Goal: Task Accomplishment & Management: Complete application form

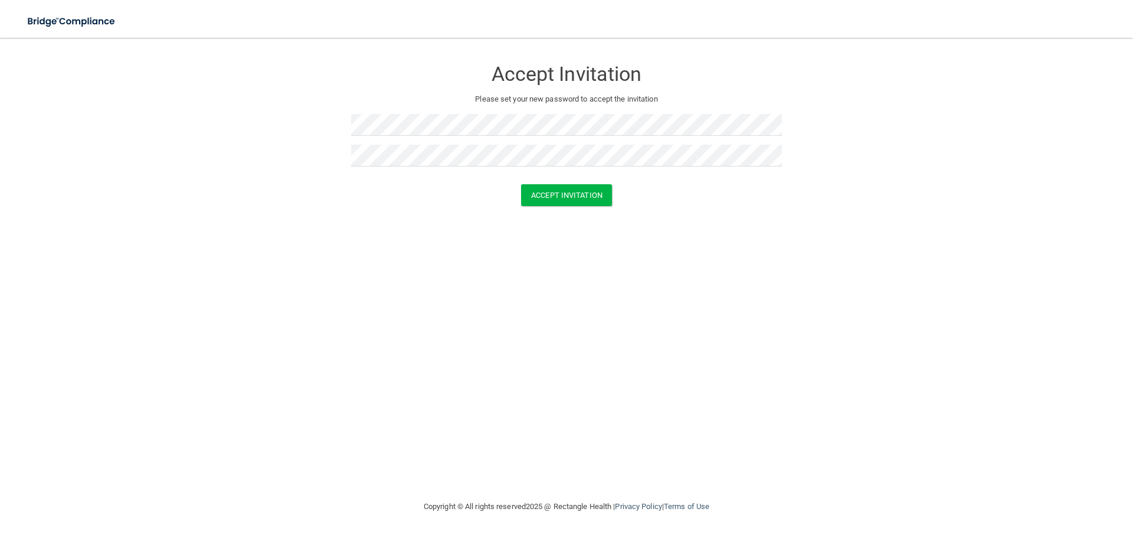
drag, startPoint x: 305, startPoint y: 273, endPoint x: 316, endPoint y: 270, distance: 11.0
click at [305, 273] on div "Accept Invitation Please set your new password to accept the invitation Accept …" at bounding box center [567, 269] width 1086 height 438
click at [589, 199] on button "Accept Invitation" at bounding box center [566, 195] width 91 height 22
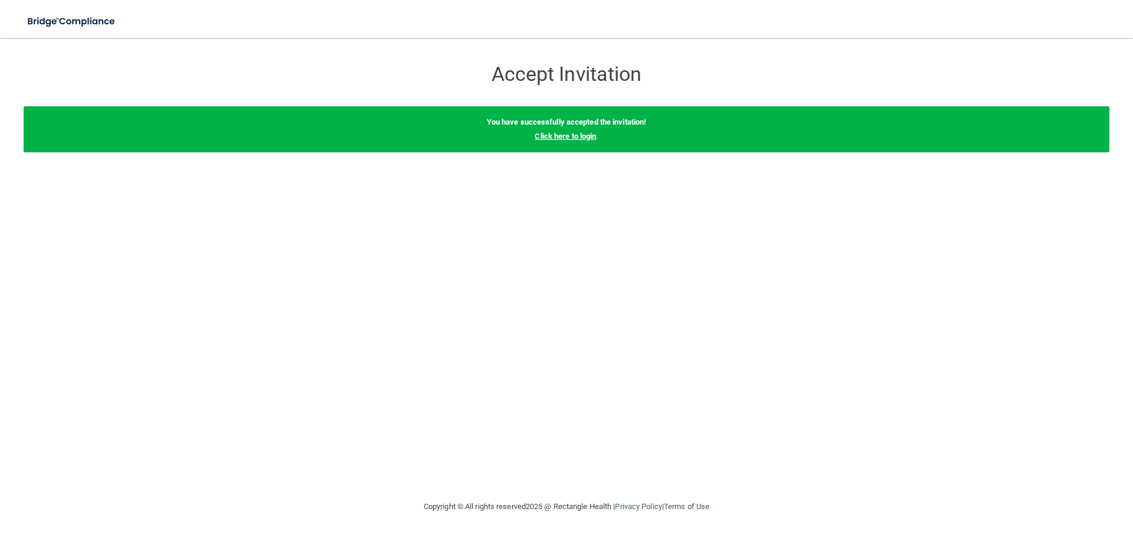
click at [571, 136] on link "Click here to login" at bounding box center [565, 136] width 61 height 9
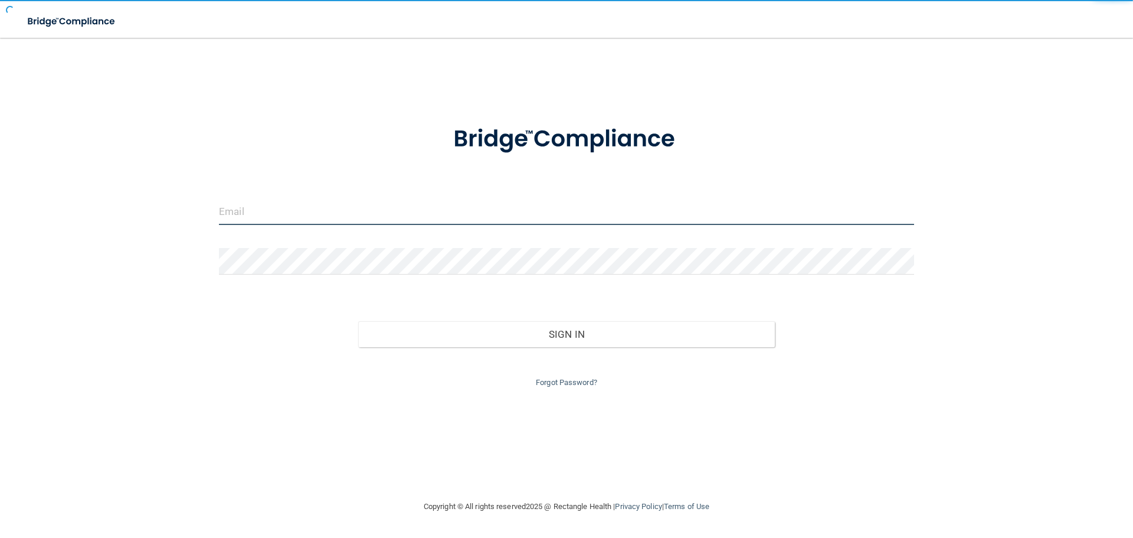
type input "[EMAIL_ADDRESS][DOMAIN_NAME]"
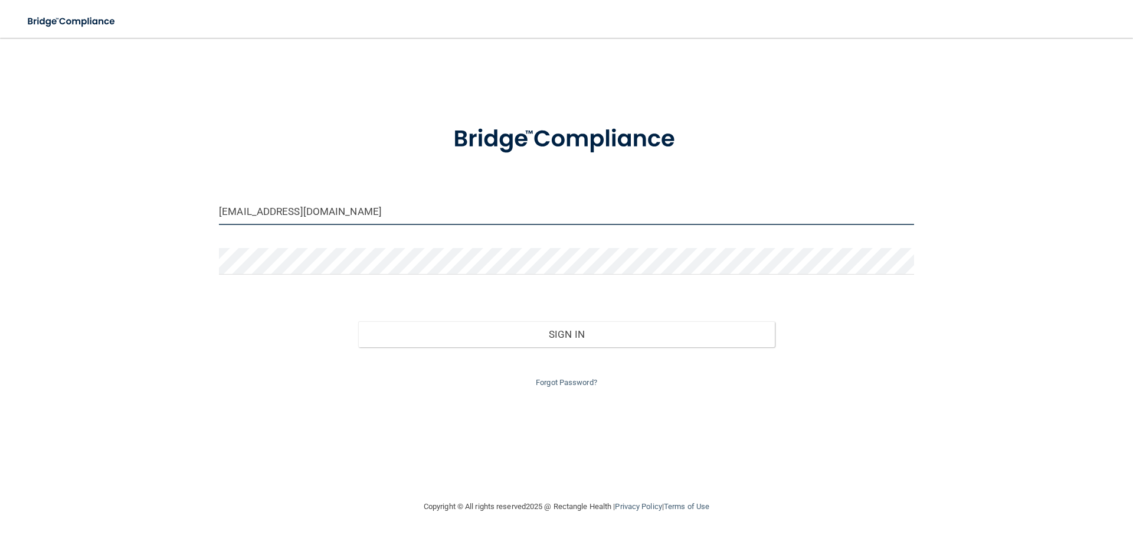
click at [457, 214] on input "[EMAIL_ADDRESS][DOMAIN_NAME]" at bounding box center [566, 211] width 695 height 27
drag, startPoint x: 593, startPoint y: 213, endPoint x: 187, endPoint y: 188, distance: 406.9
click at [187, 188] on div "[EMAIL_ADDRESS][DOMAIN_NAME] Invalid email/password. You don't have permission …" at bounding box center [567, 269] width 1086 height 438
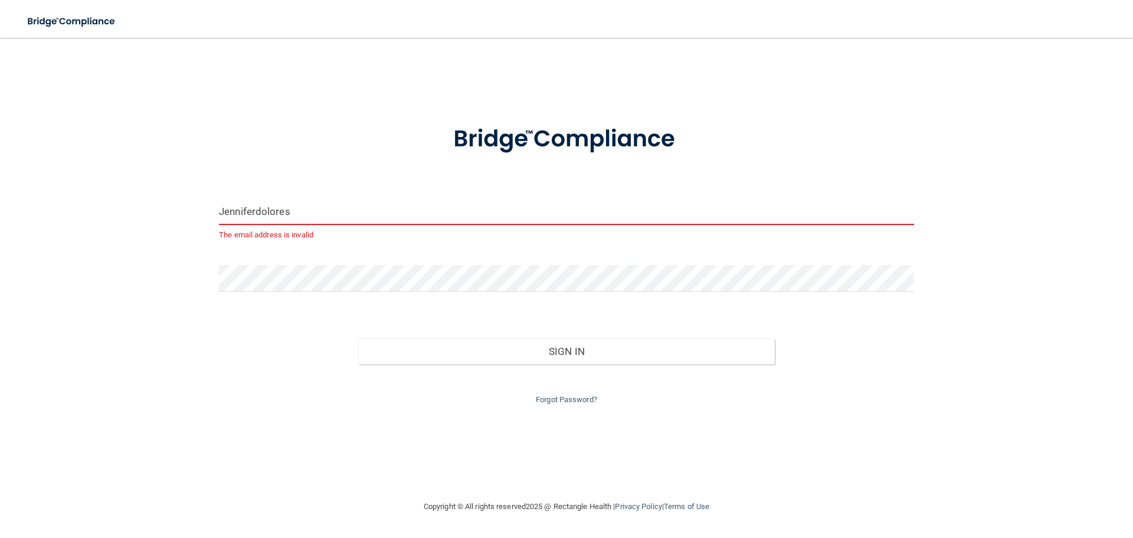
type input "[EMAIL_ADDRESS][DOMAIN_NAME]"
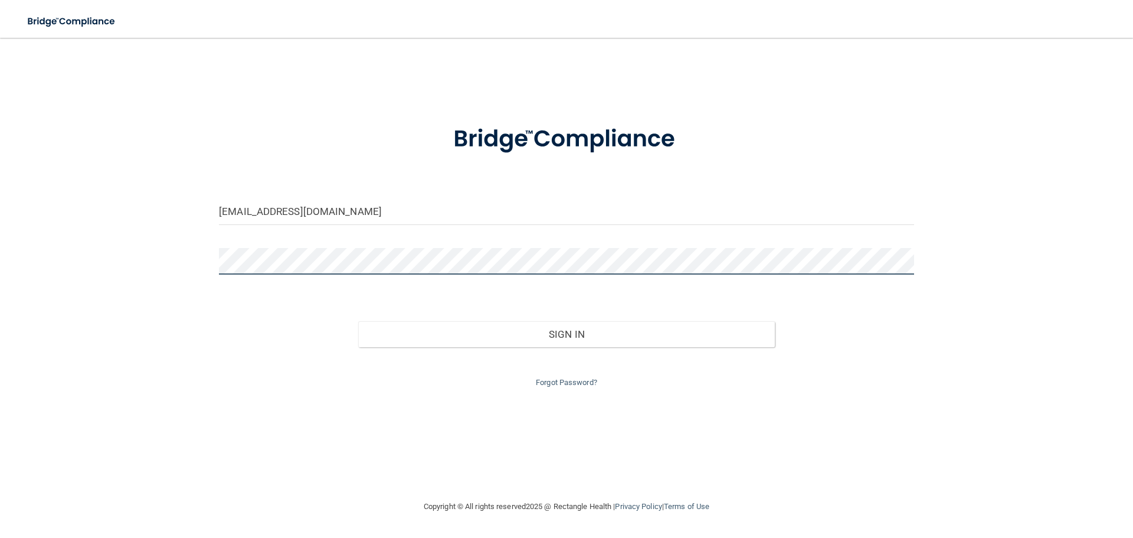
click at [197, 266] on div "[EMAIL_ADDRESS][DOMAIN_NAME] Invalid email/password. You don't have permission …" at bounding box center [567, 269] width 1086 height 438
click at [358, 321] on button "Sign In" at bounding box center [566, 334] width 417 height 26
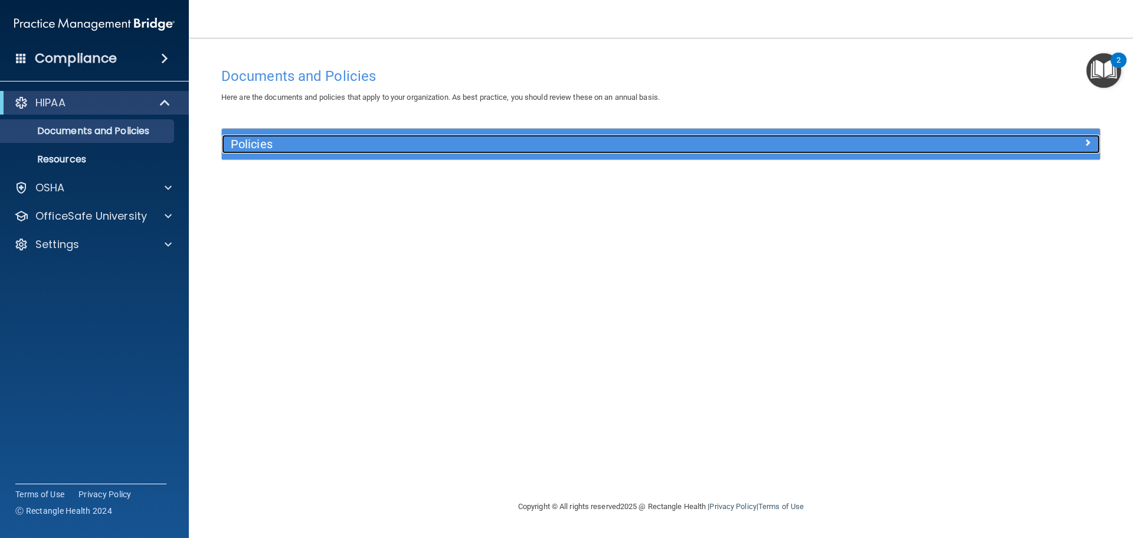
click at [1082, 148] on div at bounding box center [991, 142] width 220 height 14
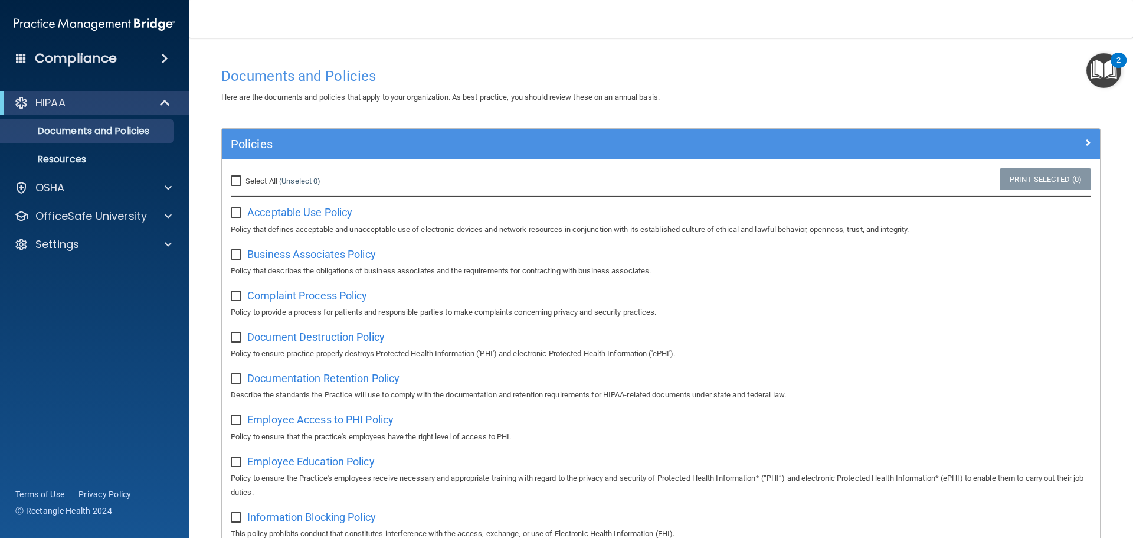
click at [283, 214] on span "Acceptable Use Policy" at bounding box center [299, 212] width 105 height 12
click at [236, 214] on input "checkbox" at bounding box center [238, 212] width 14 height 9
checkbox input "true"
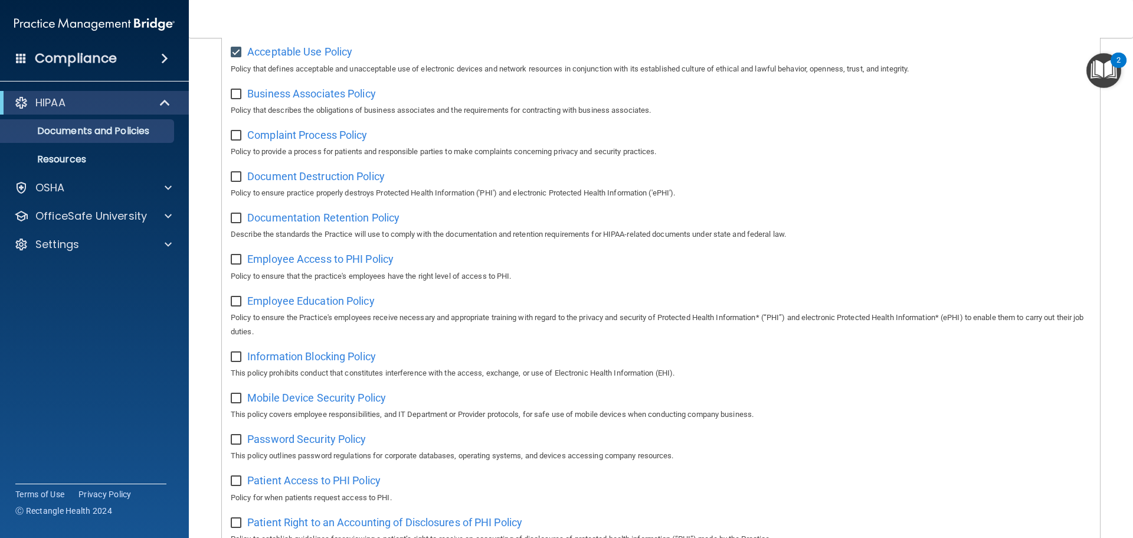
scroll to position [118, 0]
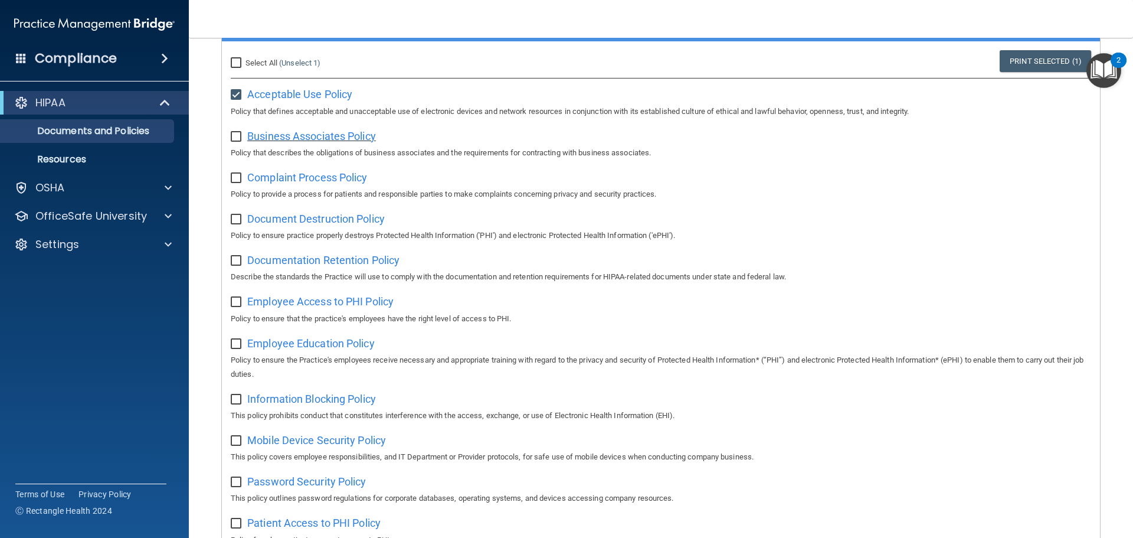
click at [346, 140] on span "Business Associates Policy" at bounding box center [311, 136] width 129 height 12
click at [358, 179] on span "Complaint Process Policy" at bounding box center [307, 177] width 120 height 12
click at [237, 132] on input "checkbox" at bounding box center [238, 136] width 14 height 9
checkbox input "true"
click at [235, 176] on input "checkbox" at bounding box center [238, 178] width 14 height 9
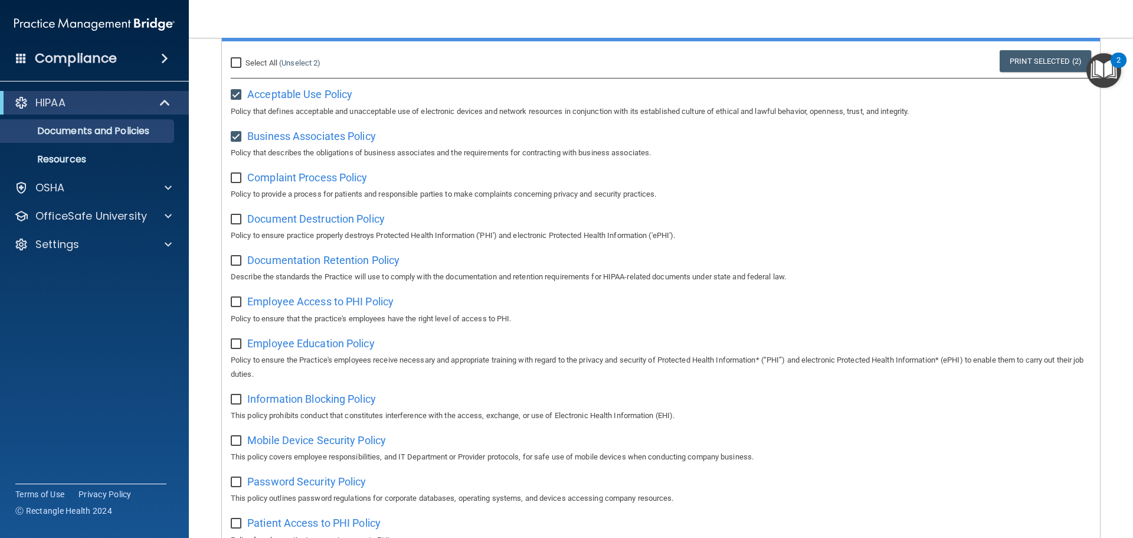
checkbox input "true"
click at [380, 217] on span "Document Destruction Policy" at bounding box center [316, 219] width 138 height 12
click at [243, 221] on input "checkbox" at bounding box center [238, 219] width 14 height 9
checkbox input "true"
click at [289, 262] on span "Documentation Retention Policy" at bounding box center [323, 260] width 152 height 12
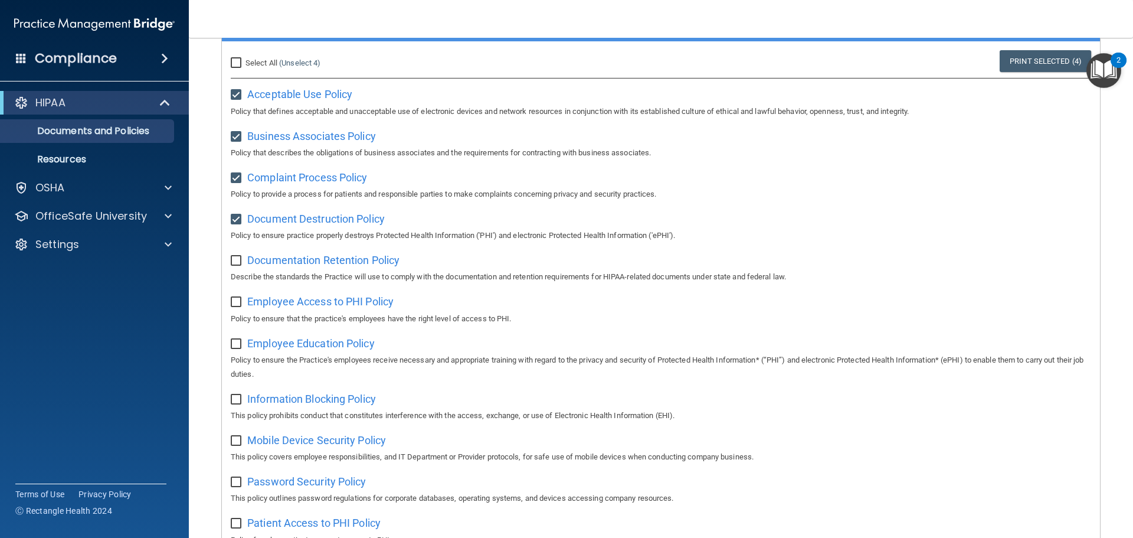
click at [241, 263] on input "checkbox" at bounding box center [238, 260] width 14 height 9
checkbox input "true"
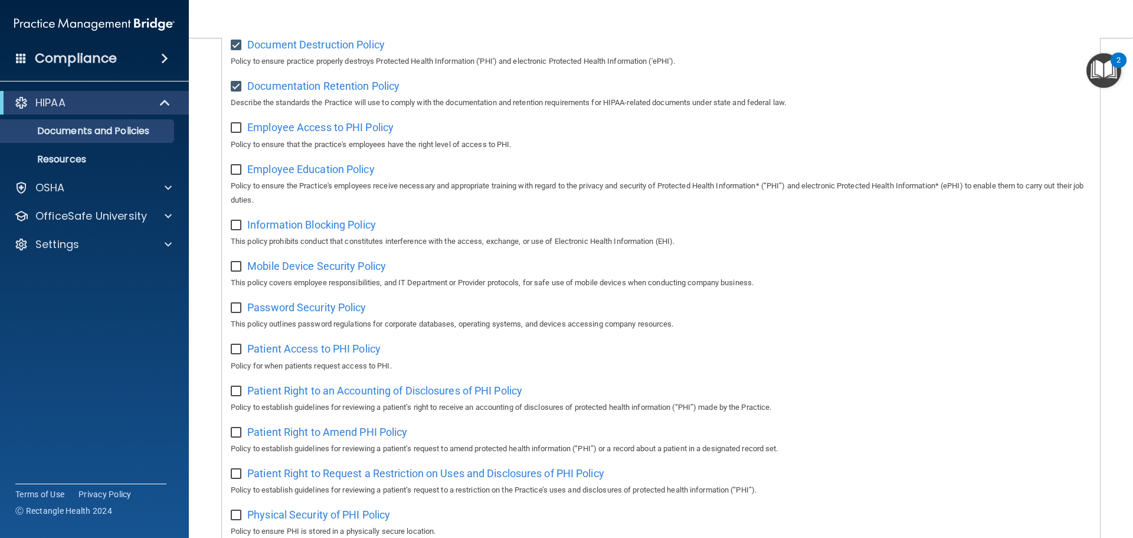
scroll to position [233, 0]
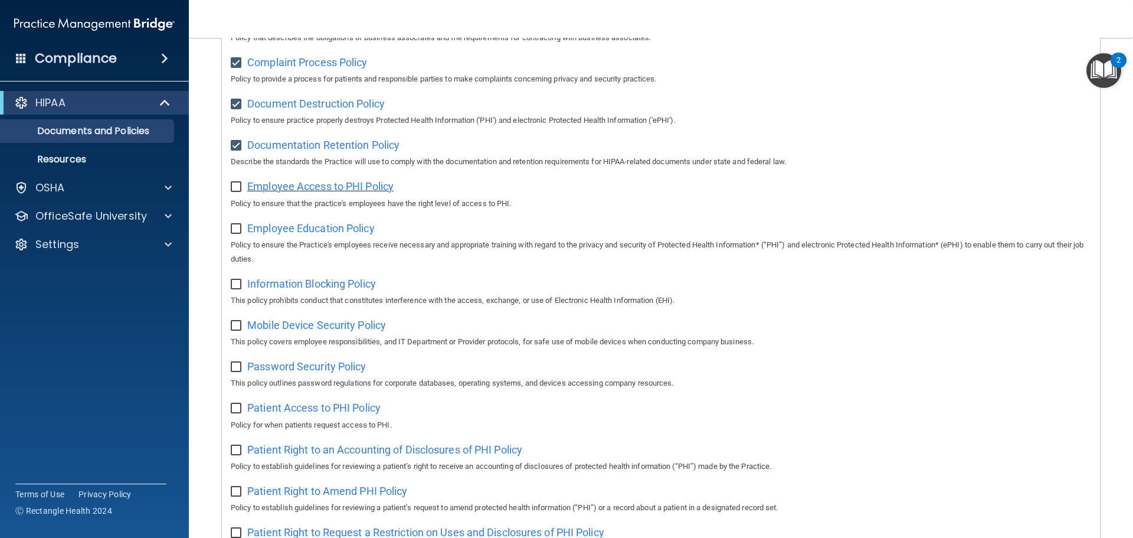
click at [363, 191] on span "Employee Access to PHI Policy" at bounding box center [320, 186] width 146 height 12
click at [238, 192] on input "checkbox" at bounding box center [238, 186] width 14 height 9
checkbox input "true"
click at [355, 233] on span "Employee Education Policy" at bounding box center [311, 228] width 128 height 12
click at [234, 234] on input "checkbox" at bounding box center [238, 228] width 14 height 9
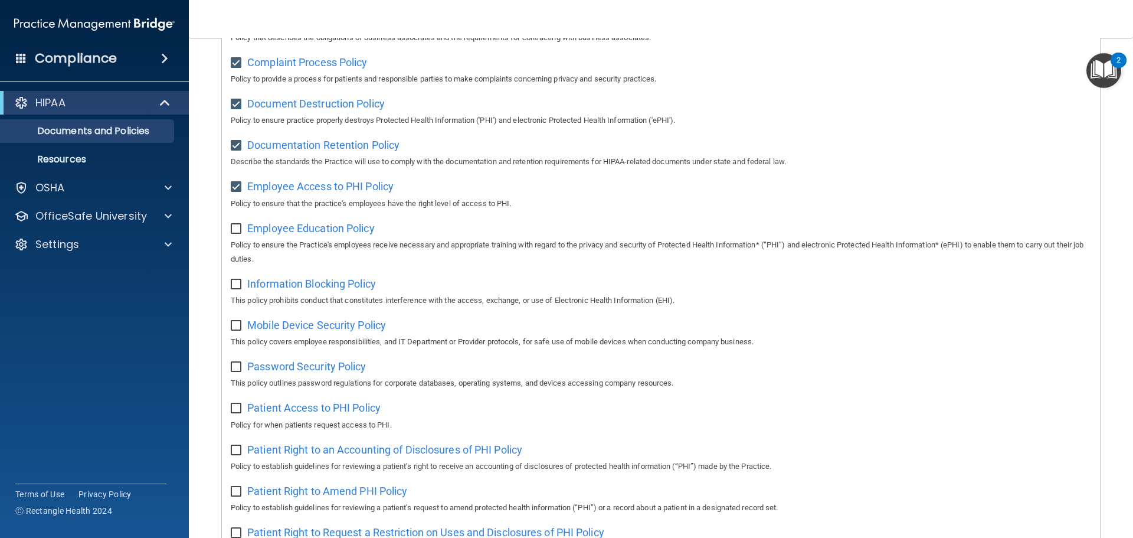
checkbox input "true"
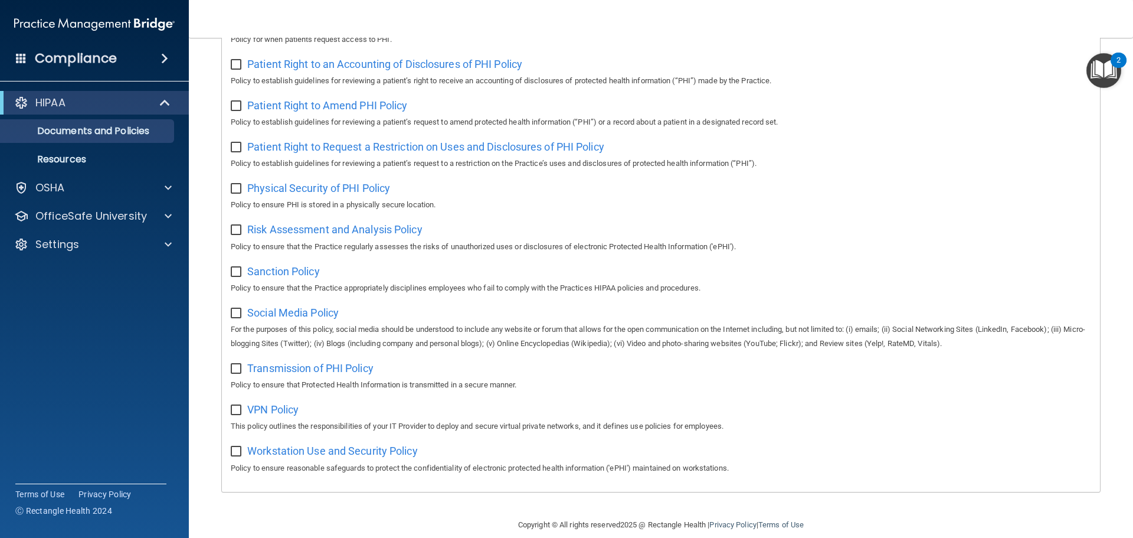
scroll to position [646, 0]
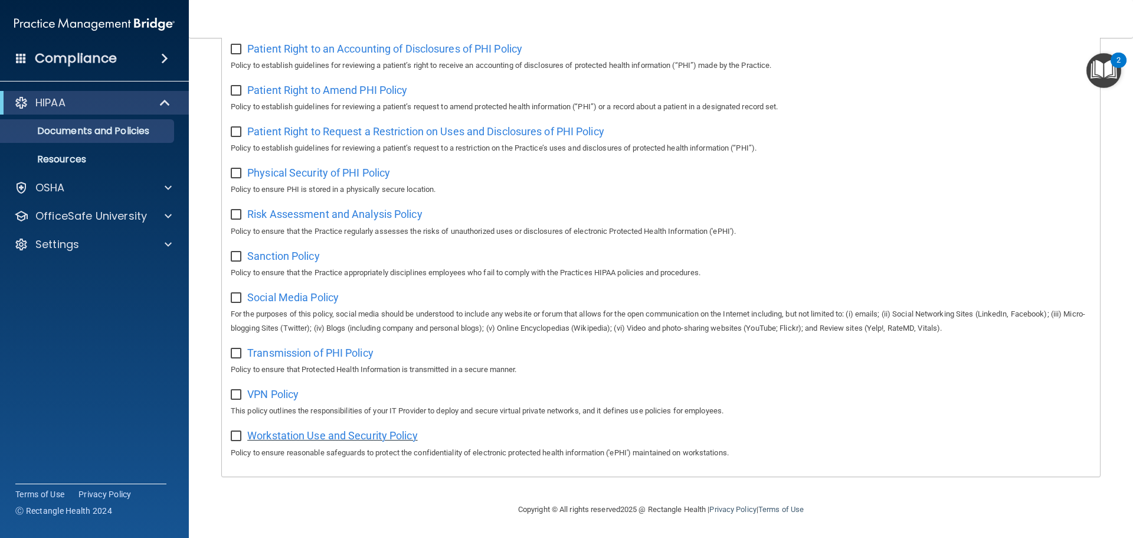
click at [352, 437] on span "Workstation Use and Security Policy" at bounding box center [332, 435] width 171 height 12
click at [241, 437] on input "checkbox" at bounding box center [238, 436] width 14 height 9
checkbox input "true"
click at [296, 394] on span "VPN Policy" at bounding box center [272, 394] width 51 height 12
click at [234, 395] on input "checkbox" at bounding box center [238, 394] width 14 height 9
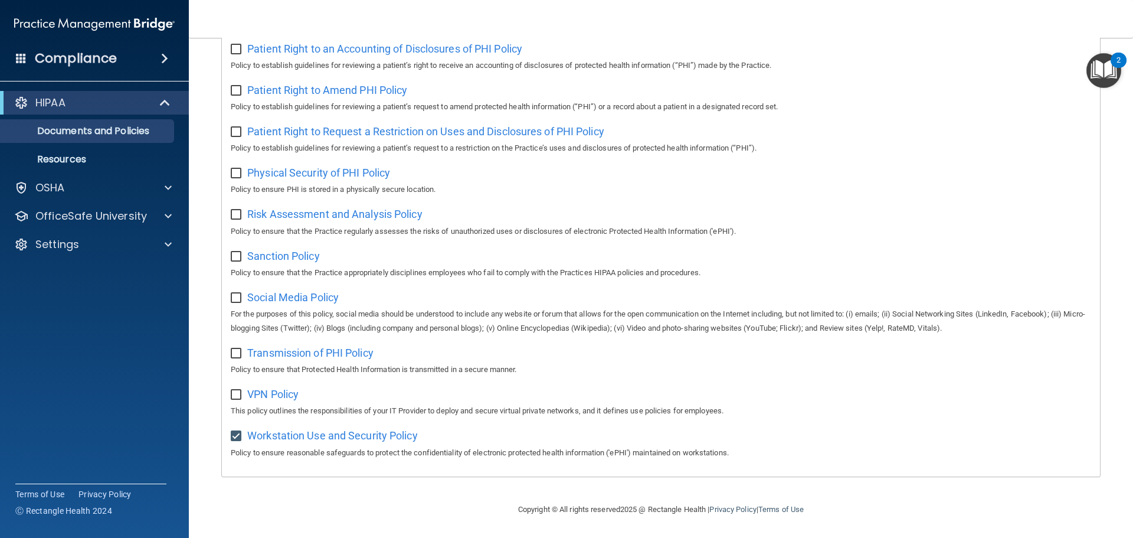
checkbox input "true"
click at [293, 352] on span "Transmission of PHI Policy" at bounding box center [310, 352] width 126 height 12
click at [356, 352] on span "Transmission of PHI Policy" at bounding box center [310, 352] width 126 height 12
click at [370, 348] on span "Transmission of PHI Policy" at bounding box center [310, 352] width 126 height 12
click at [234, 353] on input "checkbox" at bounding box center [238, 353] width 14 height 9
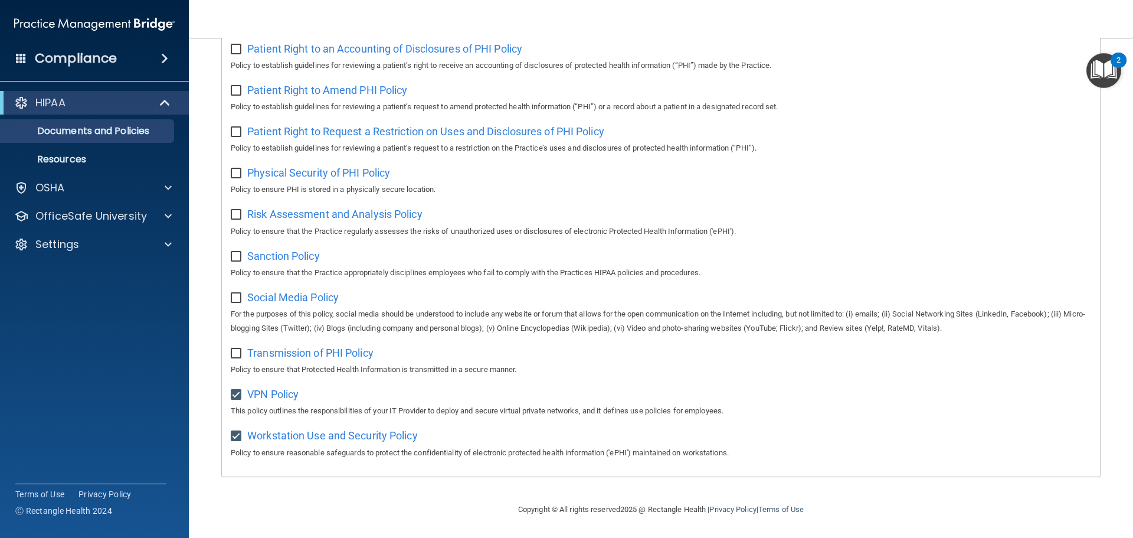
checkbox input "true"
click at [325, 293] on span "Social Media Policy" at bounding box center [292, 297] width 91 height 12
click at [232, 299] on input "checkbox" at bounding box center [238, 297] width 14 height 9
checkbox input "true"
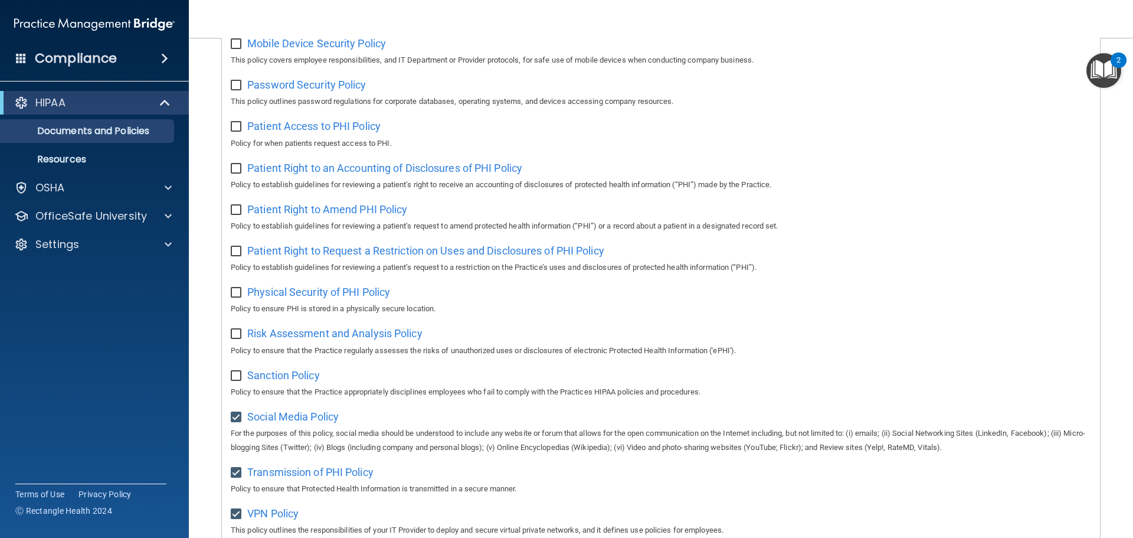
scroll to position [528, 0]
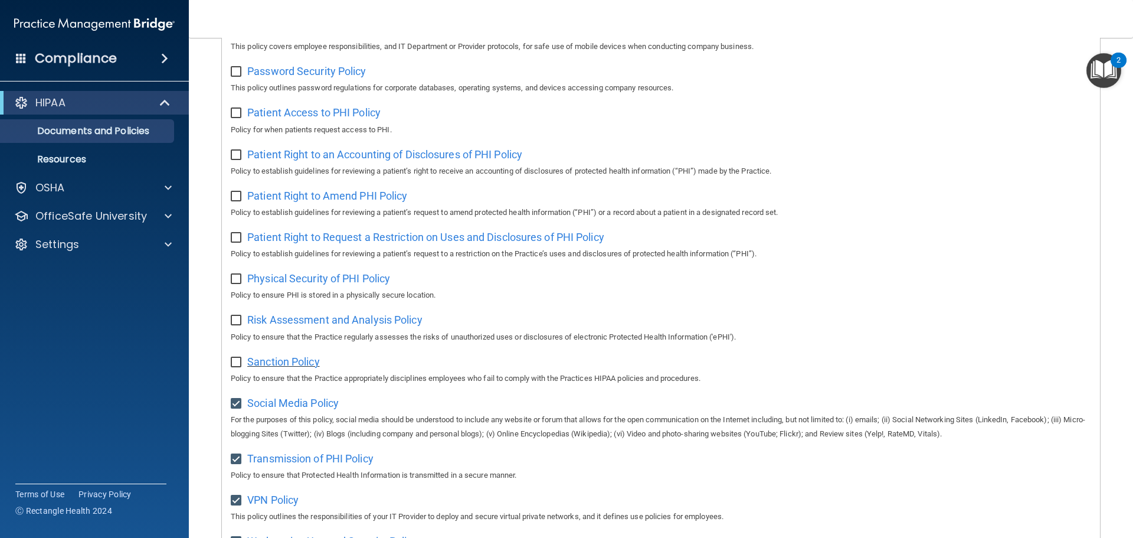
click at [298, 368] on span "Sanction Policy" at bounding box center [283, 361] width 73 height 12
click at [246, 375] on div "Sanction Policy Policy to ensure that the Practice appropriately disciplines em…" at bounding box center [661, 369] width 861 height 34
click at [238, 367] on input "checkbox" at bounding box center [238, 362] width 14 height 9
checkbox input "true"
click at [323, 326] on span "Risk Assessment and Analysis Policy" at bounding box center [334, 319] width 175 height 12
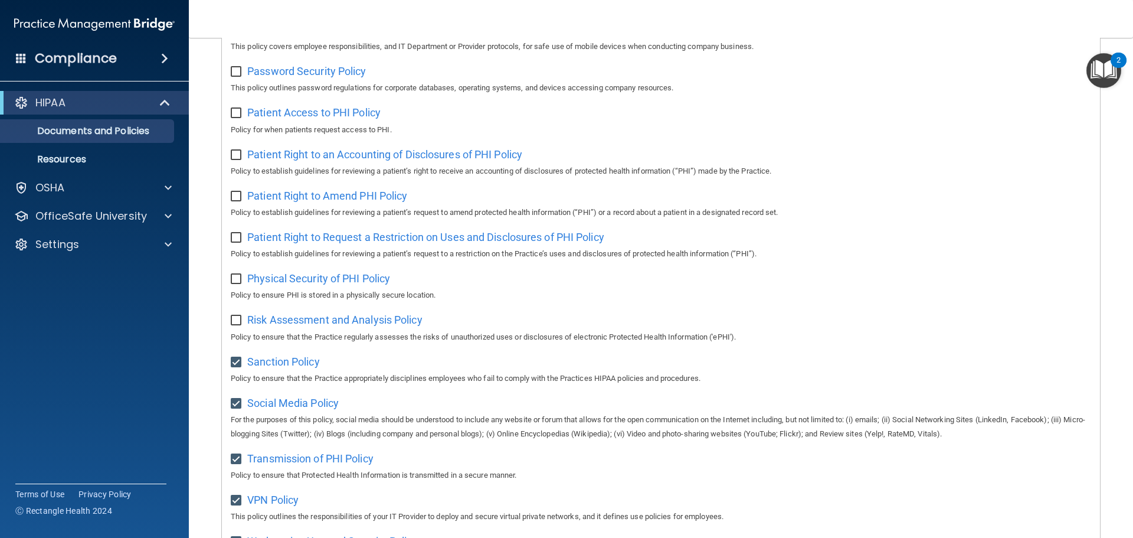
click at [241, 325] on input "checkbox" at bounding box center [238, 320] width 14 height 9
checkbox input "true"
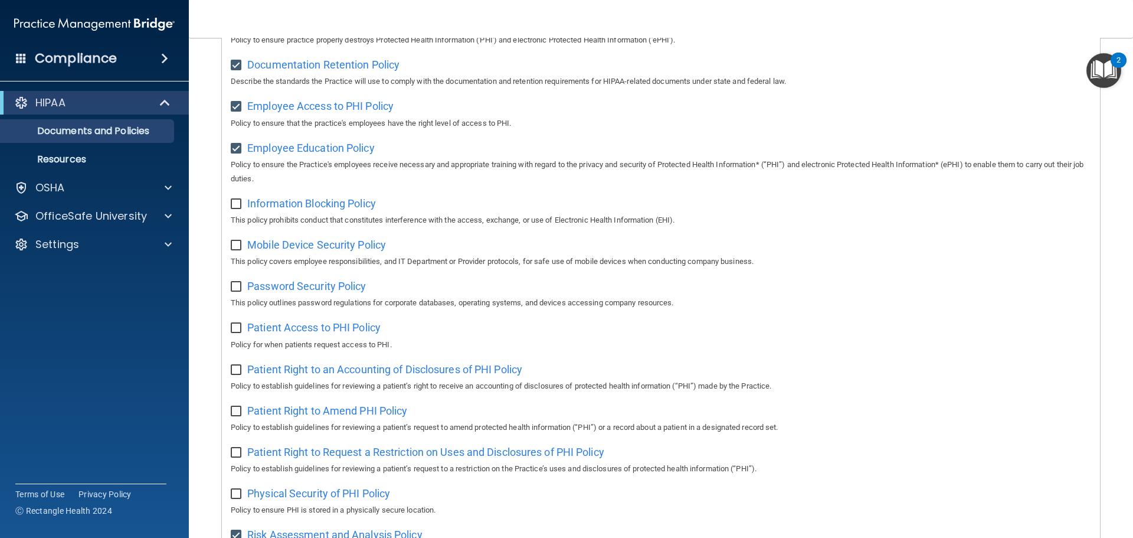
scroll to position [292, 0]
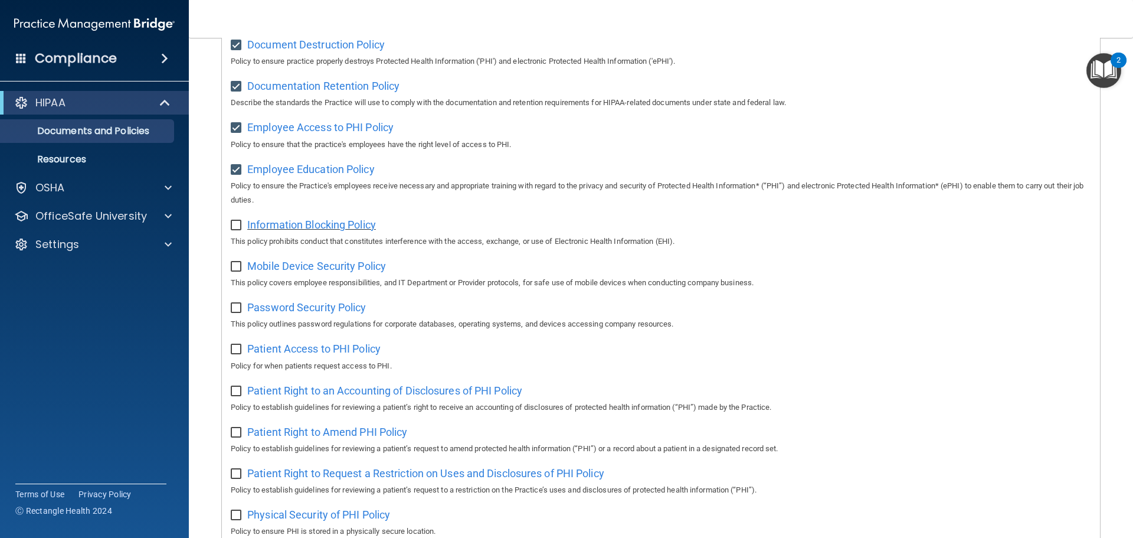
click at [326, 225] on span "Information Blocking Policy" at bounding box center [311, 224] width 129 height 12
